Goal: Transaction & Acquisition: Purchase product/service

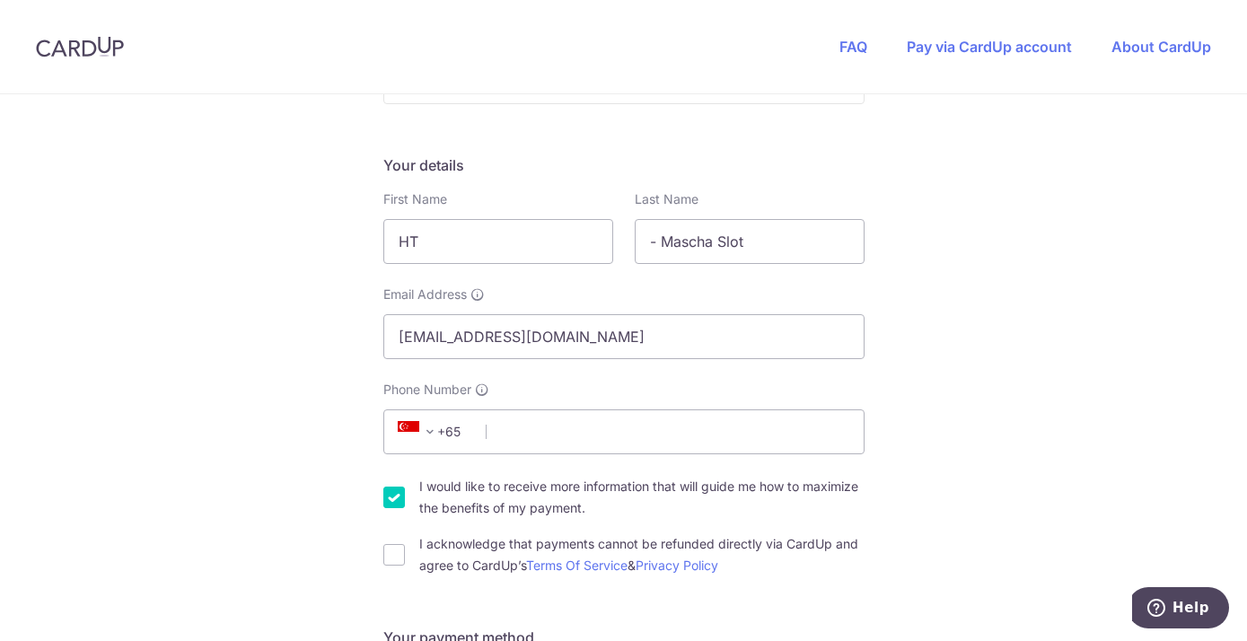
scroll to position [275, 0]
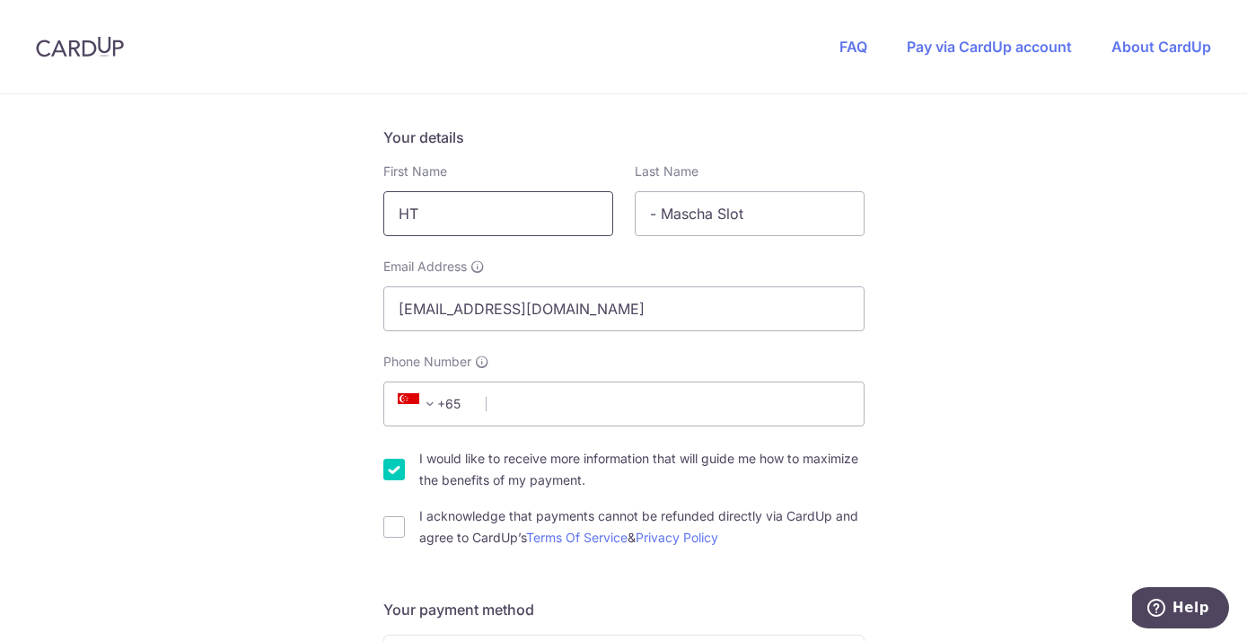
drag, startPoint x: 551, startPoint y: 202, endPoint x: -46, endPoint y: 372, distance: 620.6
click at [383, 236] on input "HT" at bounding box center [498, 213] width 230 height 45
type input "Mascha"
type input "Slot"
click at [783, 393] on input "Phone Number" at bounding box center [623, 403] width 481 height 45
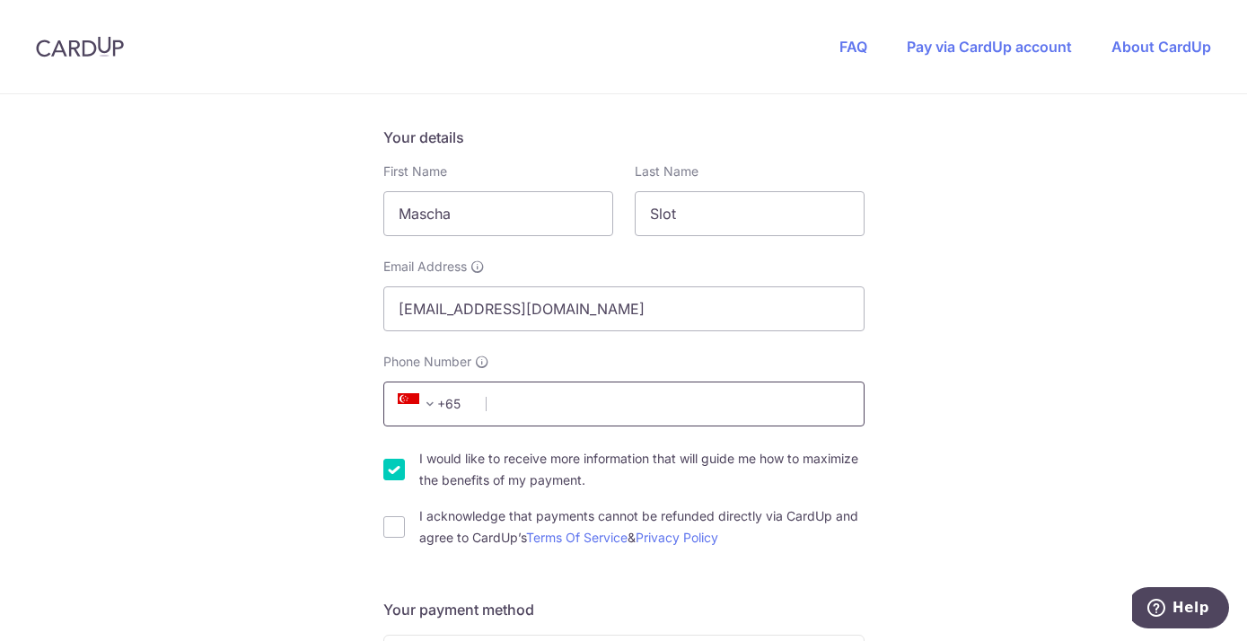
click at [553, 405] on input "Phone Number" at bounding box center [623, 403] width 481 height 45
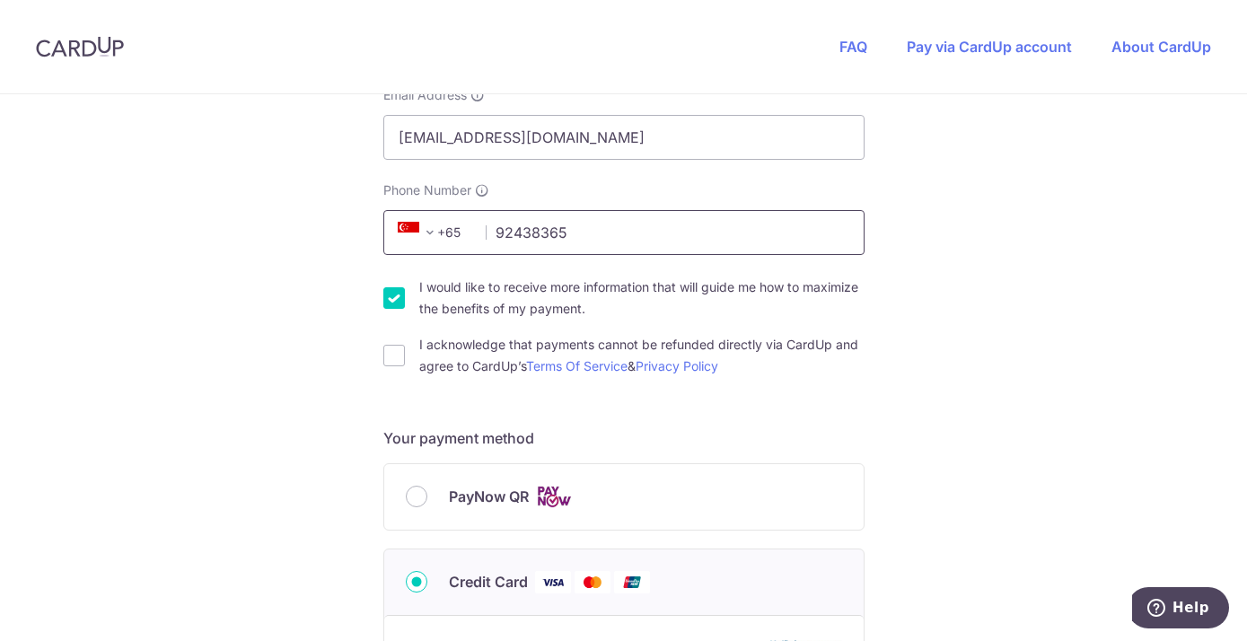
scroll to position [458, 0]
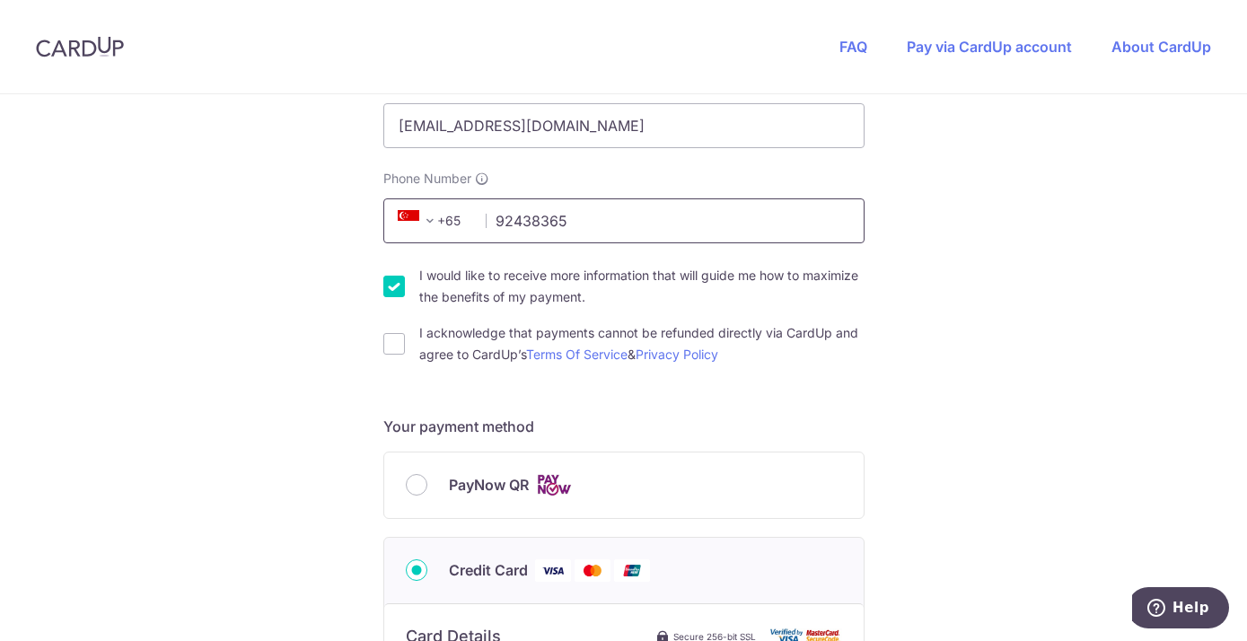
type input "92438365"
click at [382, 285] on div "You are paying Sureclean Pte Ltd Sureclean Pte Ltd uses CardUp to accept paymen…" at bounding box center [623, 511] width 1247 height 1751
click at [396, 332] on div "I acknowledge that payments cannot be refunded directly via CardUp and agree to…" at bounding box center [623, 343] width 481 height 43
click at [393, 346] on input "I acknowledge that payments cannot be refunded directly via CardUp and agree to…" at bounding box center [394, 344] width 22 height 22
checkbox input "true"
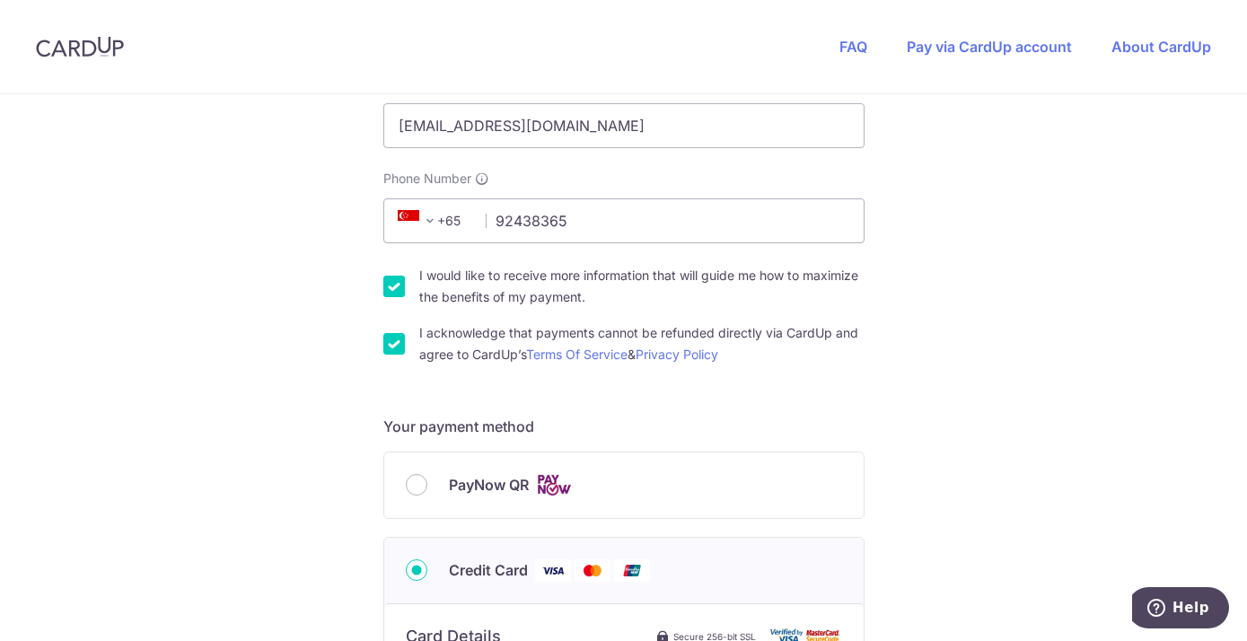
click at [390, 289] on input "I would like to receive more information that will guide me how to maximize the…" at bounding box center [394, 287] width 22 height 22
checkbox input "false"
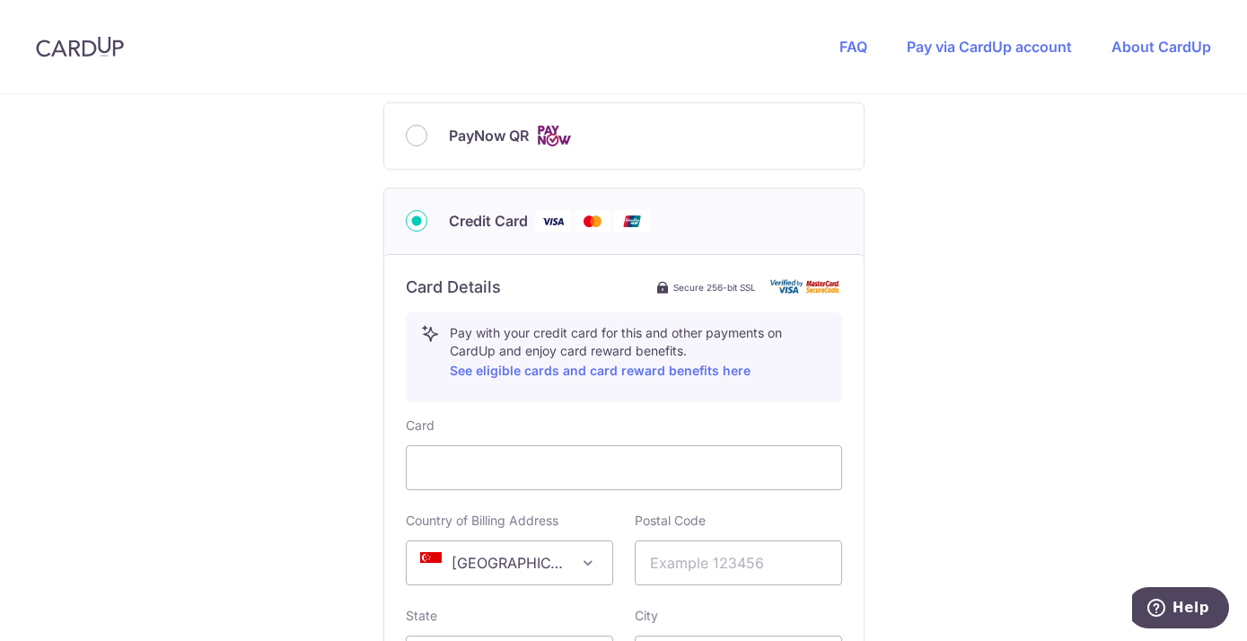
scroll to position [824, 0]
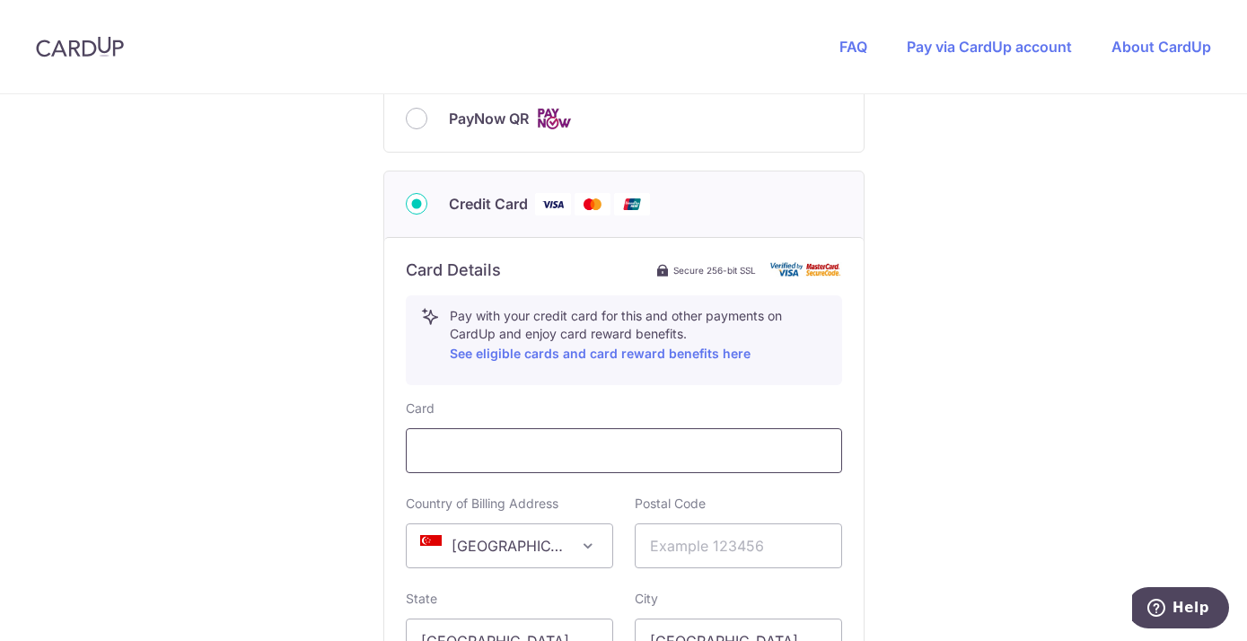
click at [547, 438] on div at bounding box center [624, 450] width 436 height 45
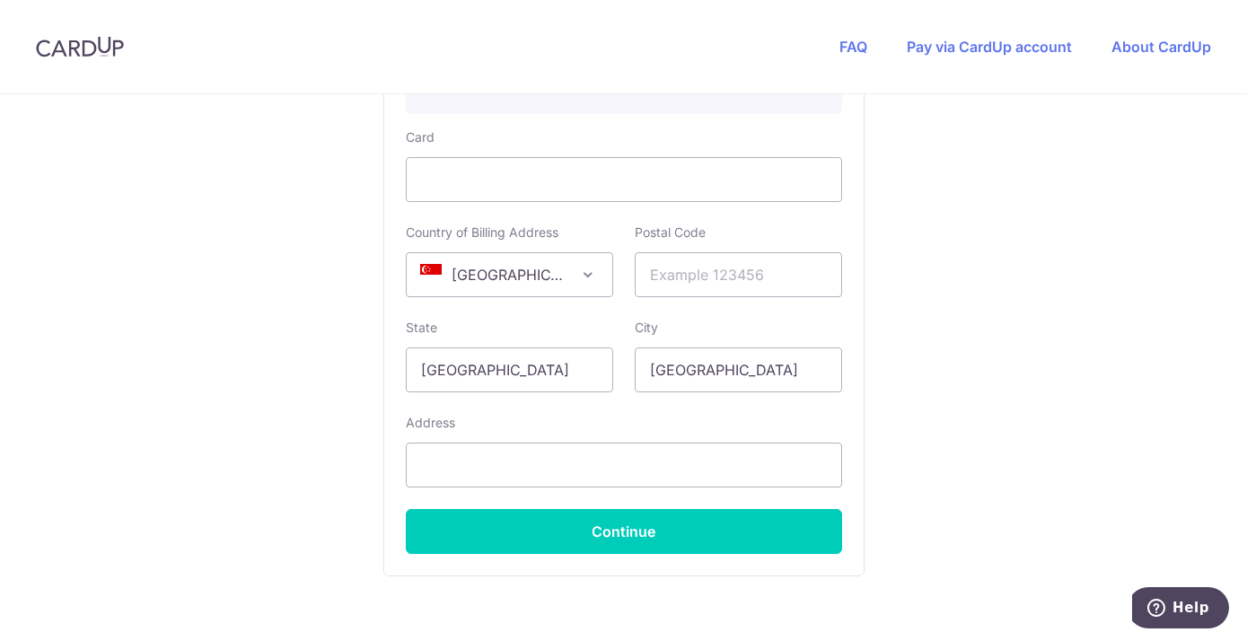
scroll to position [1099, 0]
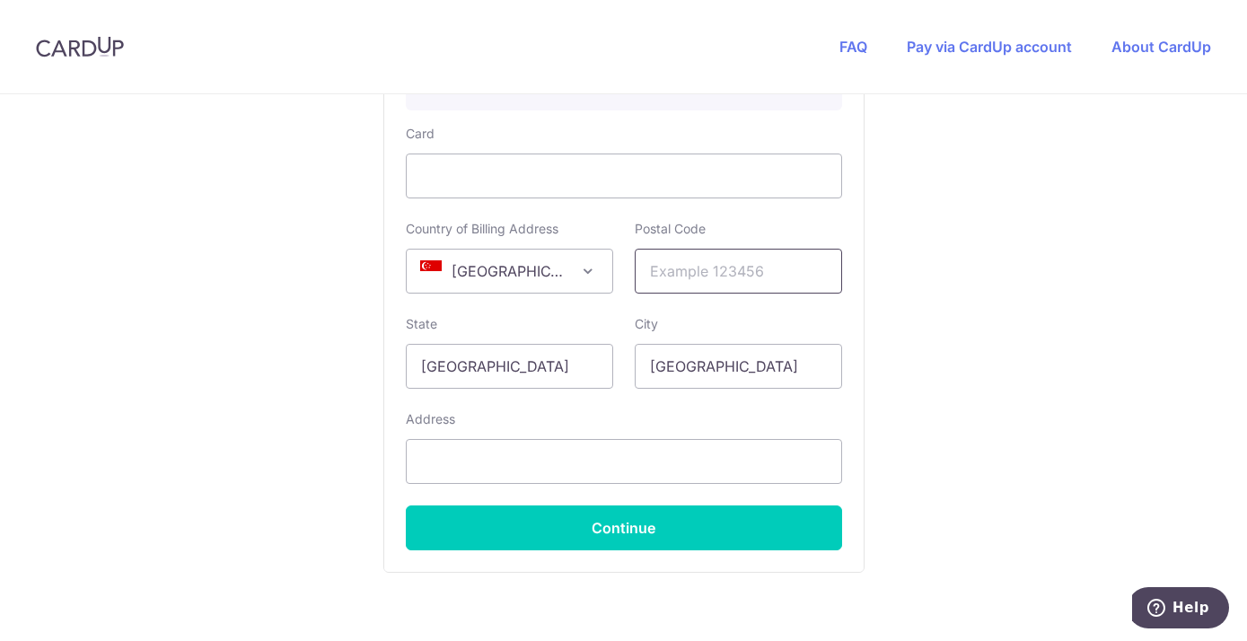
click at [774, 263] on input "text" at bounding box center [738, 271] width 207 height 45
type input "677670"
click at [508, 468] on input "text" at bounding box center [624, 461] width 436 height 45
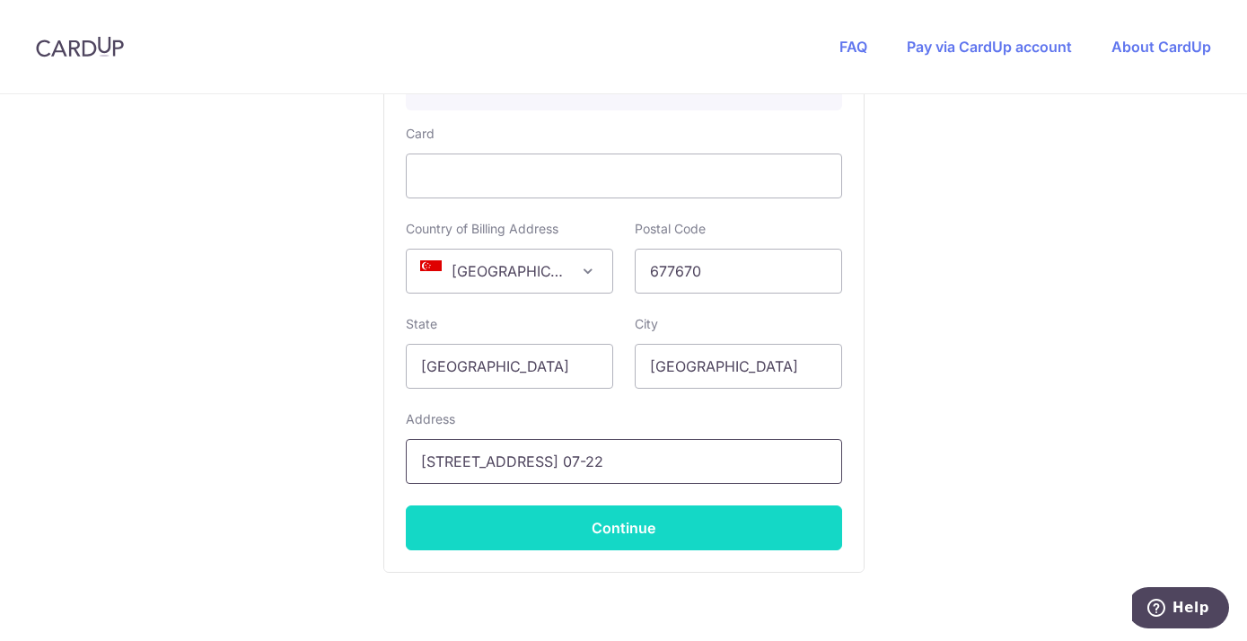
type input "[STREET_ADDRESS] 07-22"
click at [594, 538] on button "Continue" at bounding box center [624, 527] width 436 height 45
type input "**** 2020"
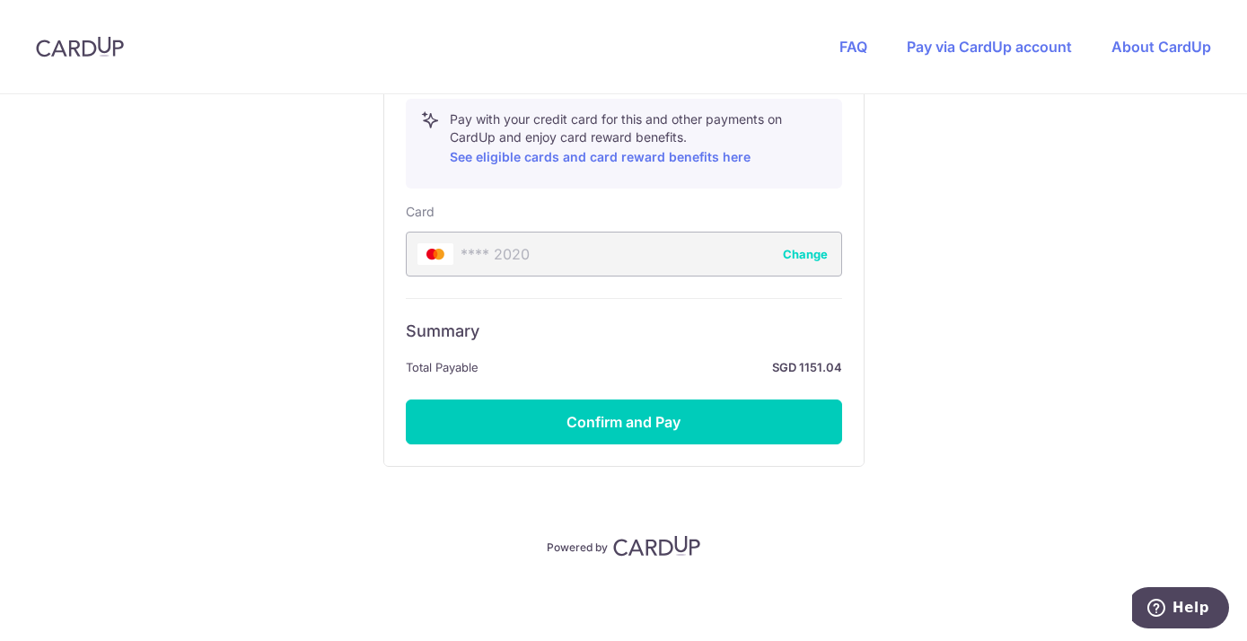
scroll to position [867, 0]
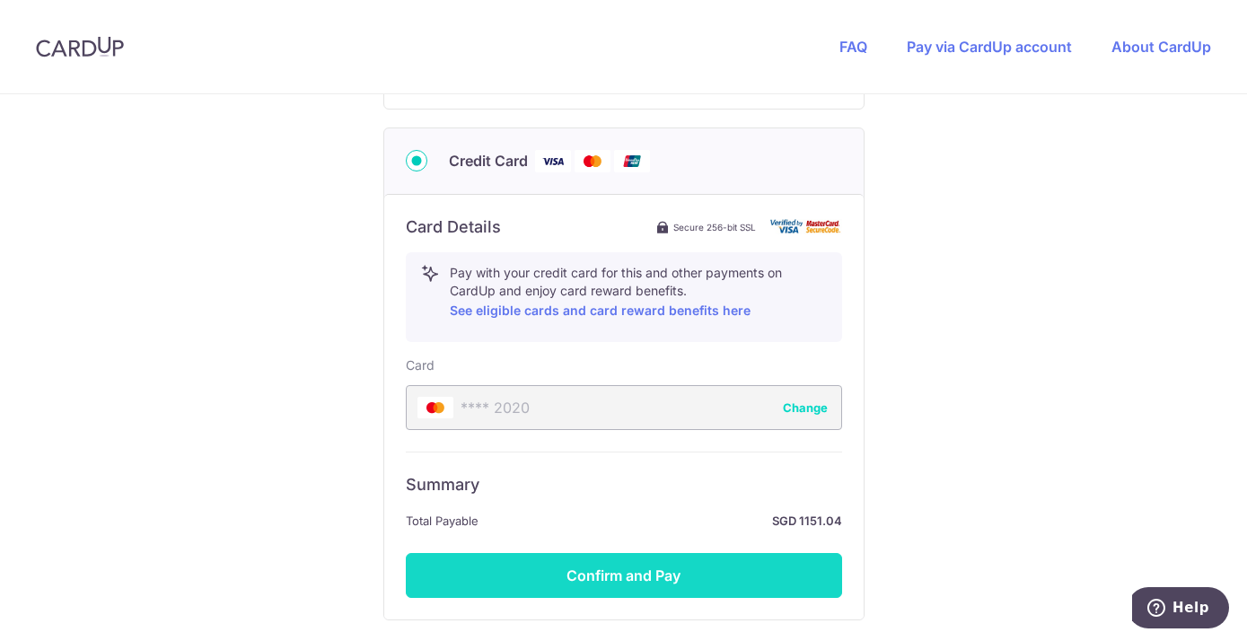
click at [632, 572] on button "Confirm and Pay" at bounding box center [624, 575] width 436 height 45
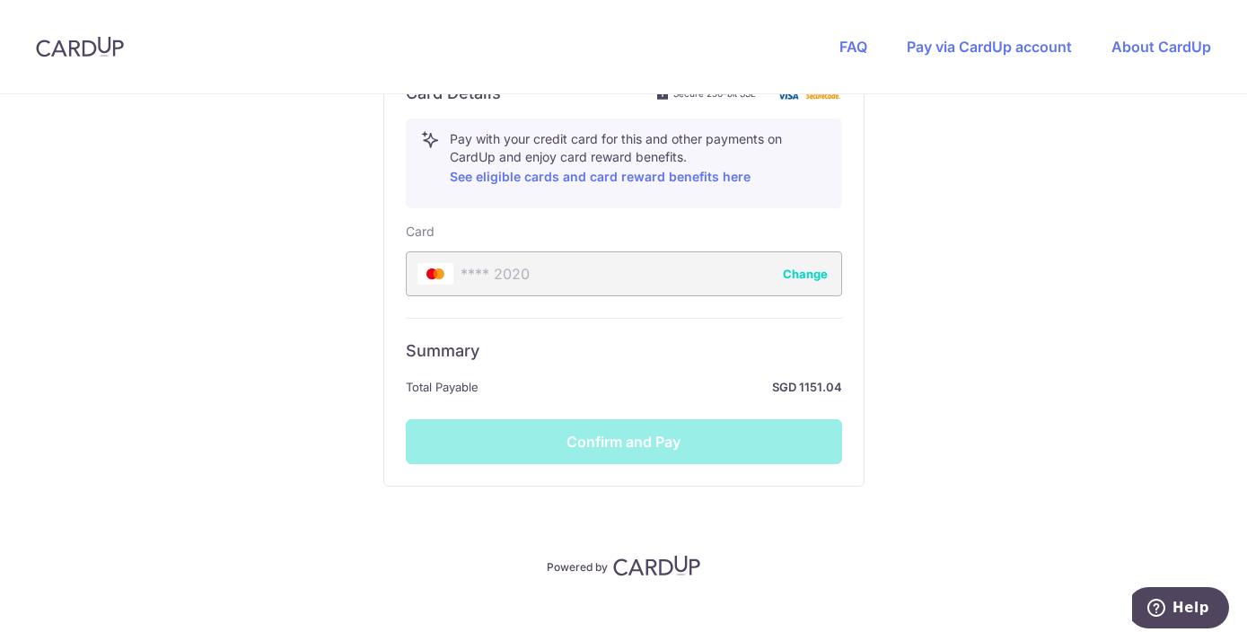
scroll to position [1021, 0]
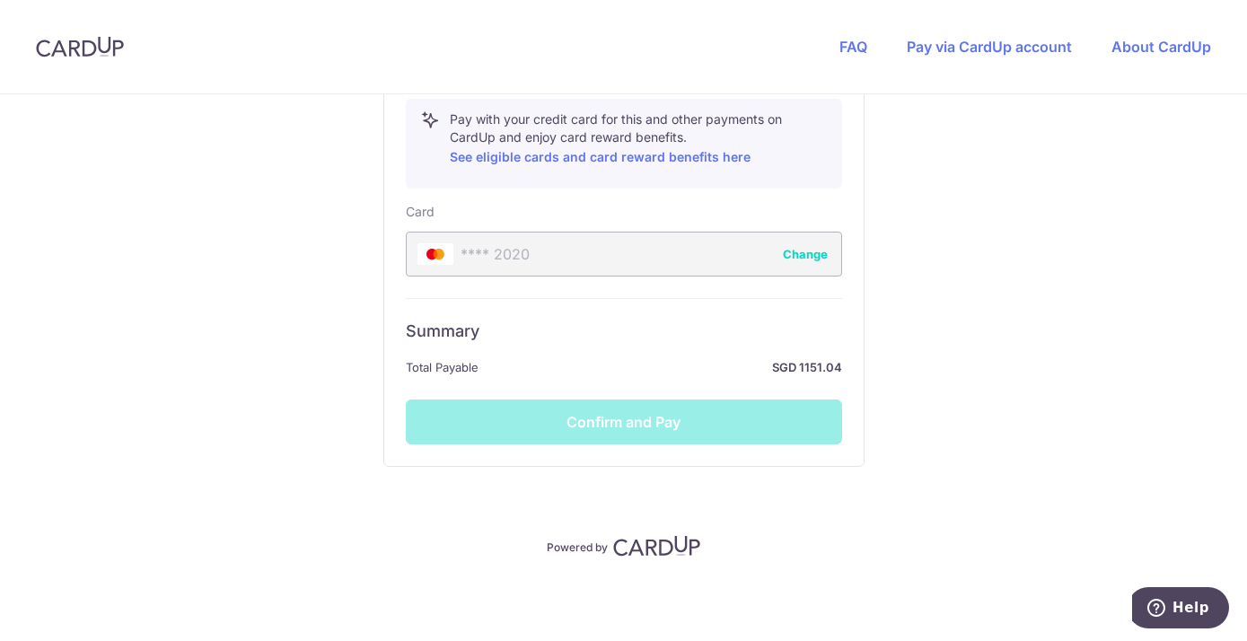
click at [651, 414] on div "Summary Total Payable SGD 1151.04 Confirm and Pay" at bounding box center [624, 371] width 436 height 146
